Goal: Browse casually

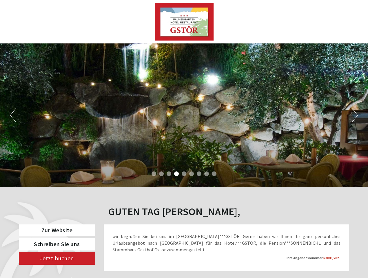
click at [184, 139] on div "Previous Next 1 2 3 4 5 6 7 8 9" at bounding box center [184, 115] width 368 height 144
click at [13, 115] on button "Previous" at bounding box center [13, 115] width 6 height 14
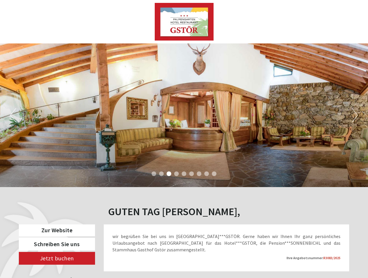
click at [184, 115] on div "Previous Next 1 2 3 4 5 6 7 8 9" at bounding box center [184, 115] width 368 height 144
click at [355, 115] on button "Next" at bounding box center [355, 115] width 6 height 14
click at [154, 174] on li "1" at bounding box center [154, 174] width 5 height 5
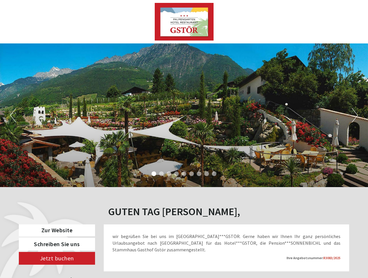
click at [162, 174] on li "2" at bounding box center [161, 174] width 5 height 5
click at [169, 174] on li "3" at bounding box center [169, 174] width 5 height 5
click at [177, 174] on li "4" at bounding box center [176, 174] width 5 height 5
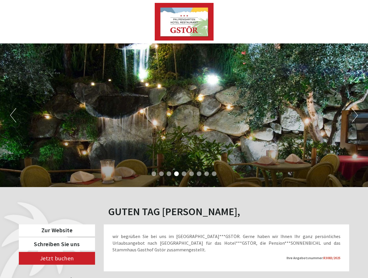
click at [184, 174] on li "5" at bounding box center [184, 174] width 5 height 5
click at [192, 174] on li "6" at bounding box center [191, 174] width 5 height 5
